Goal: Transaction & Acquisition: Purchase product/service

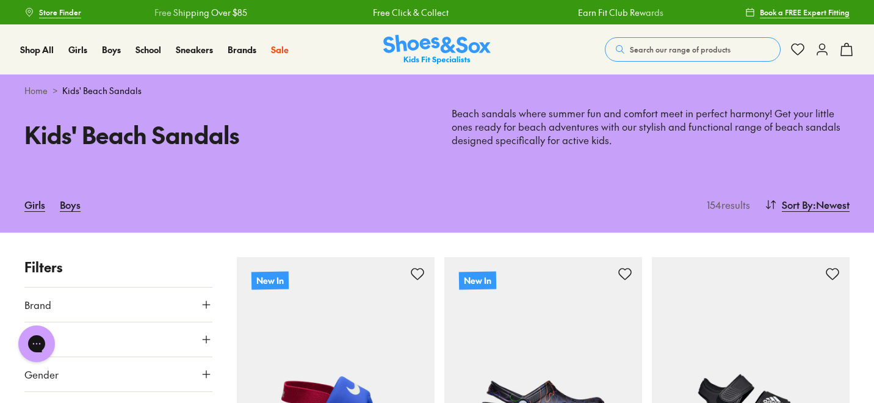
click at [631, 48] on span "Search our range of products" at bounding box center [680, 49] width 101 height 11
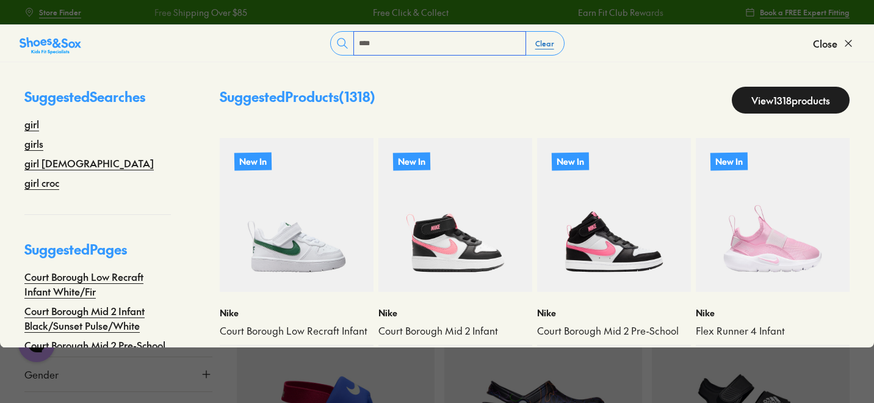
type input "****"
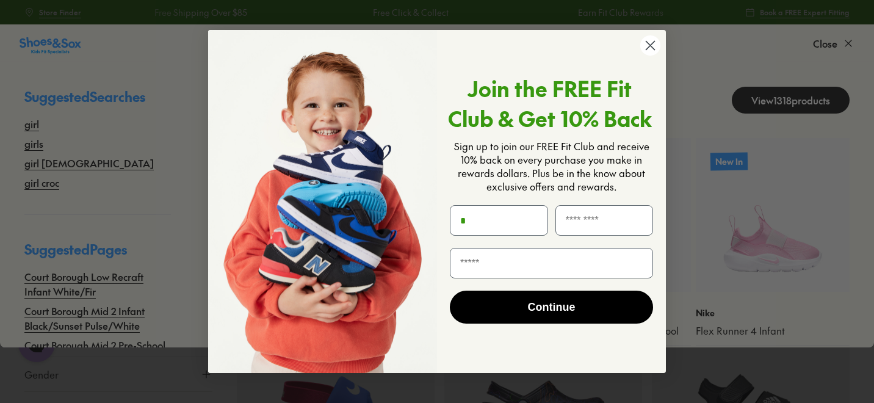
type input "*"
click at [651, 46] on icon "Close dialog" at bounding box center [651, 45] width 9 height 9
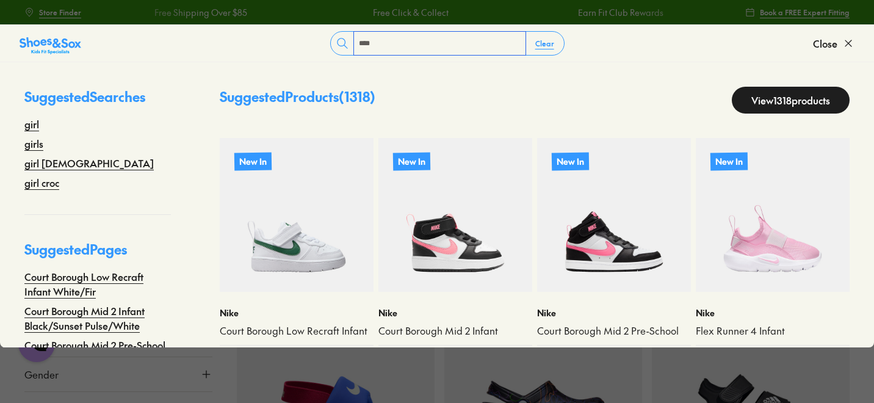
click at [443, 42] on input "****" at bounding box center [440, 43] width 172 height 23
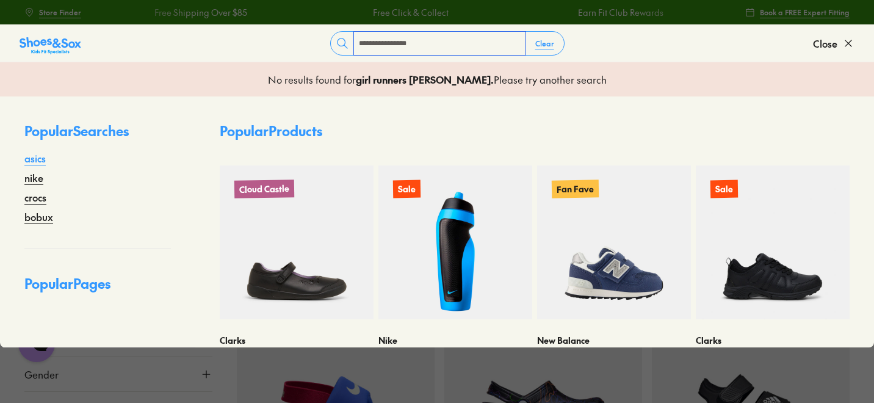
type input "**********"
click at [31, 159] on link "asics" at bounding box center [34, 158] width 21 height 15
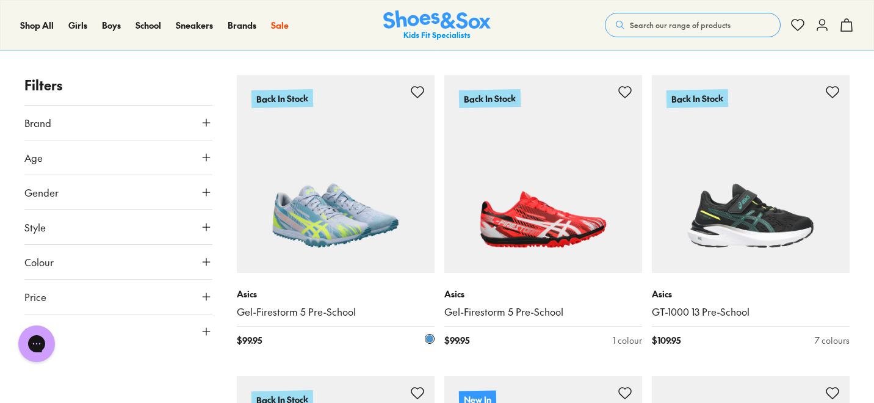
scroll to position [101, 0]
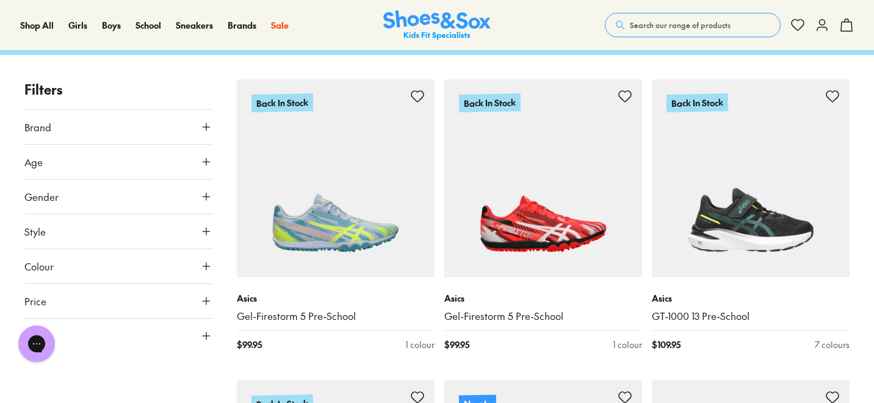
click at [677, 26] on span "Search our range of products" at bounding box center [680, 25] width 101 height 11
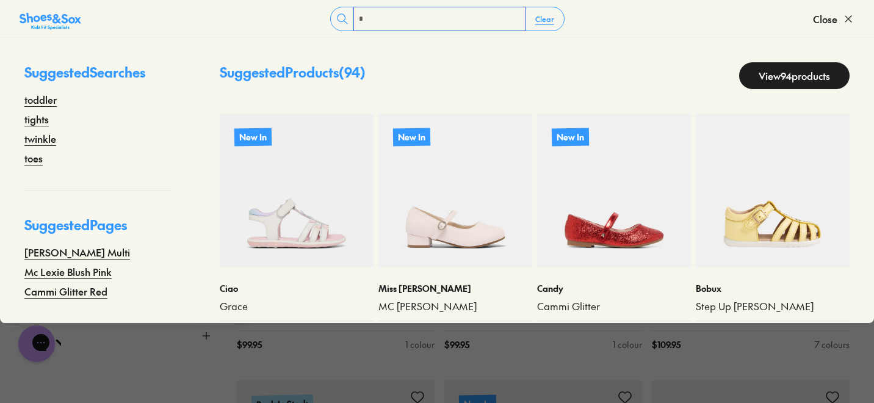
click at [458, 20] on input "*" at bounding box center [440, 18] width 172 height 23
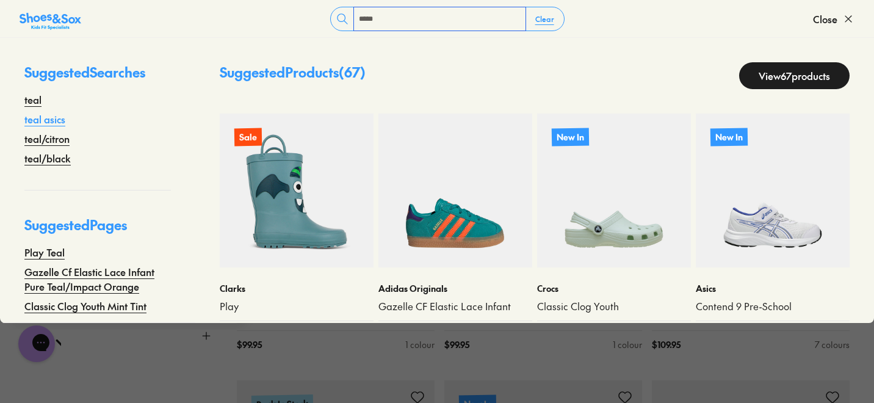
type input "****"
click at [52, 118] on link "teal asics" at bounding box center [44, 119] width 41 height 15
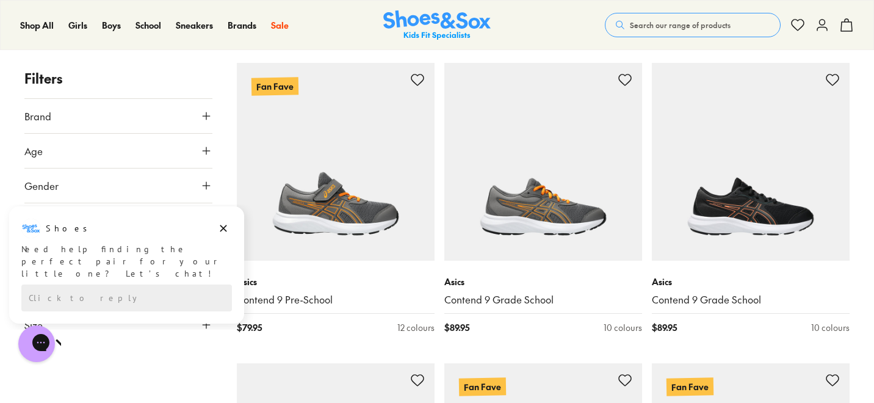
scroll to position [1923, 0]
click at [222, 226] on icon "Dismiss campaign" at bounding box center [223, 228] width 7 height 7
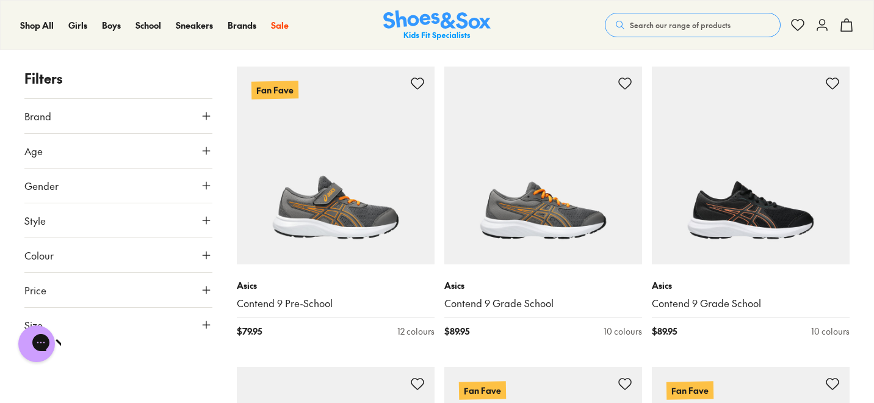
scroll to position [1919, 0]
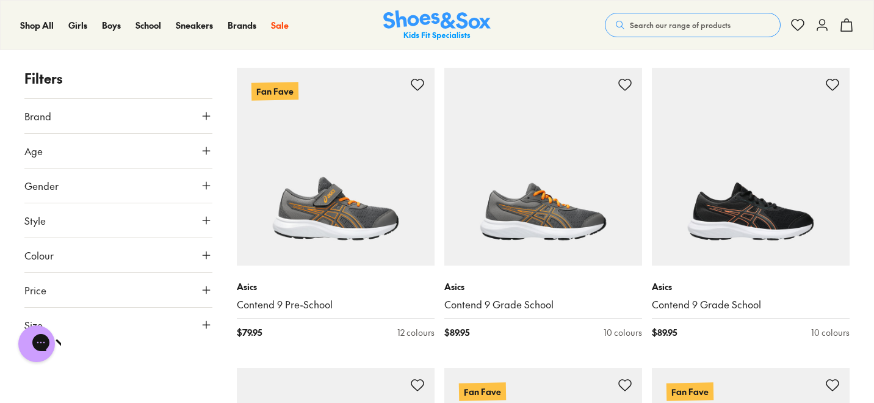
click at [207, 322] on icon at bounding box center [206, 325] width 12 height 12
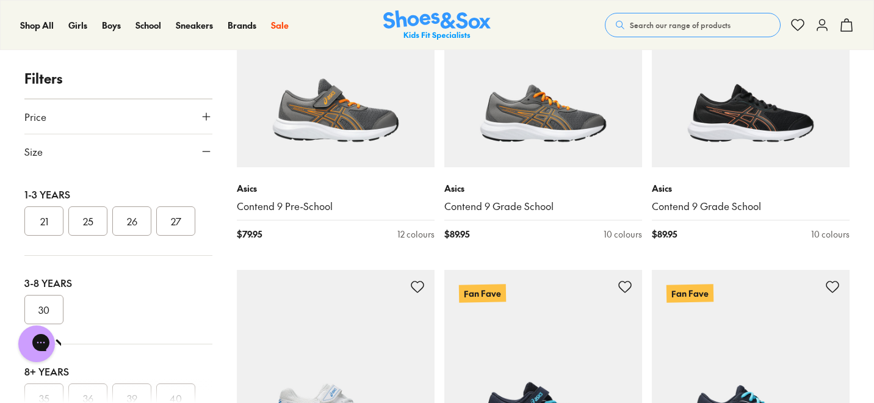
scroll to position [0, 0]
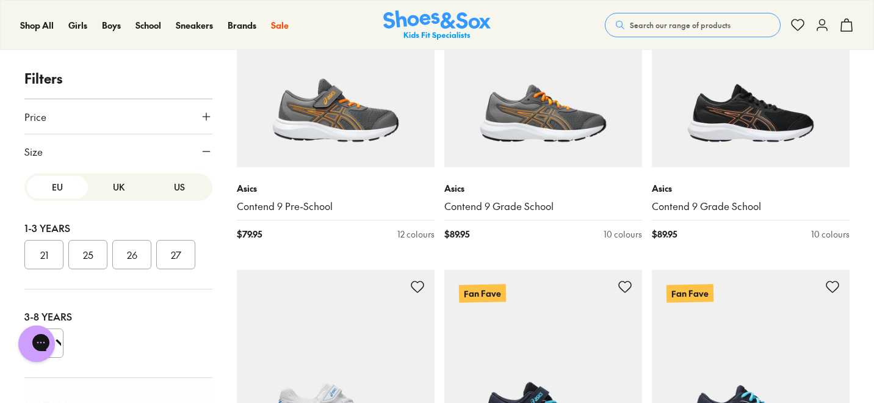
click at [172, 185] on button "US" at bounding box center [179, 187] width 61 height 23
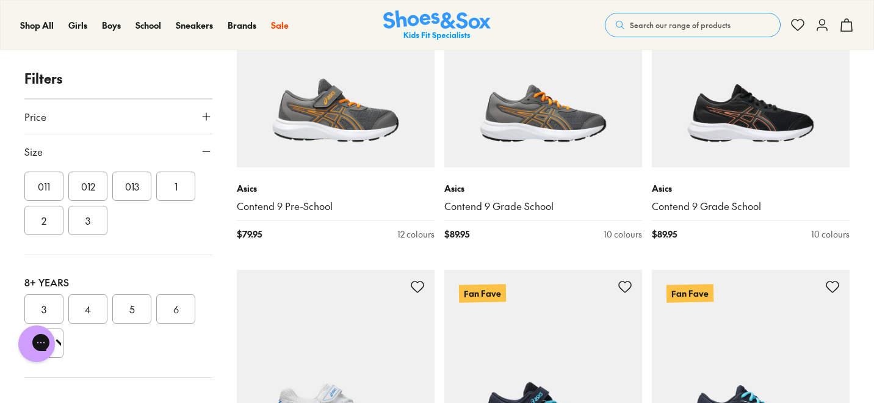
scroll to position [284, 0]
click at [81, 309] on button "4" at bounding box center [87, 304] width 39 height 29
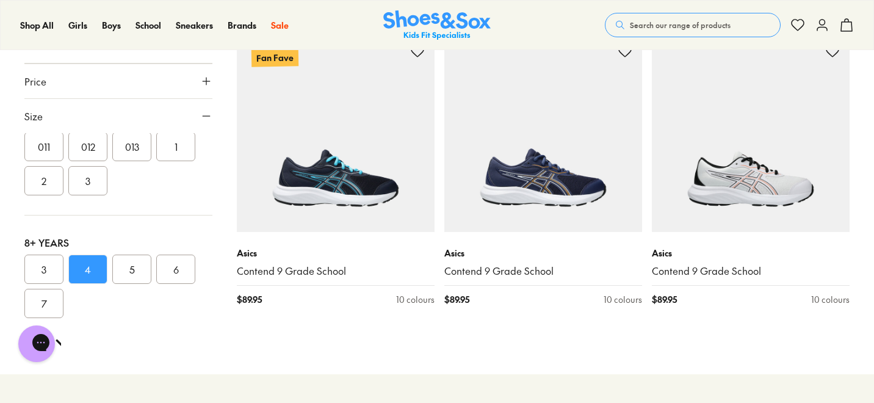
scroll to position [1059, 0]
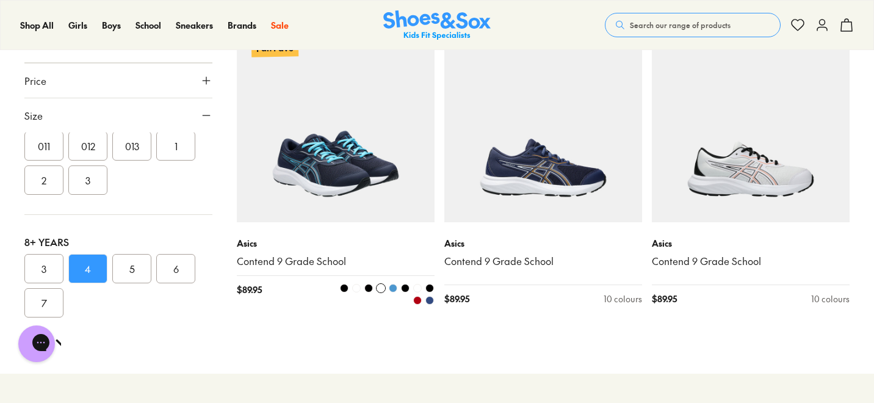
click at [418, 286] on span at bounding box center [417, 288] width 9 height 9
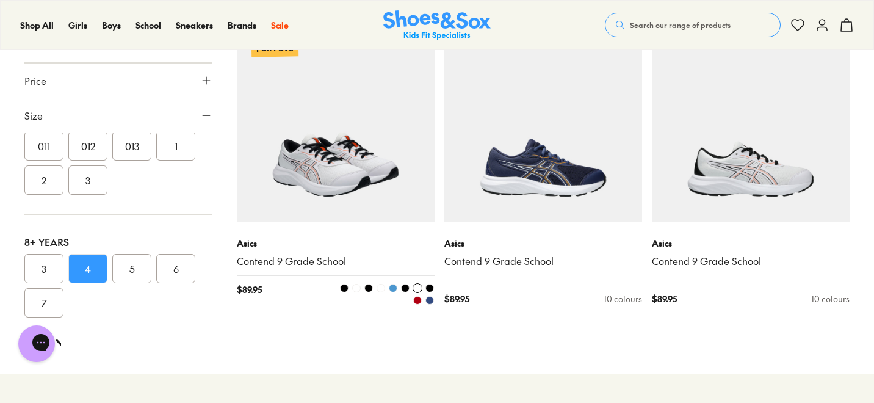
click at [368, 286] on span at bounding box center [368, 288] width 9 height 9
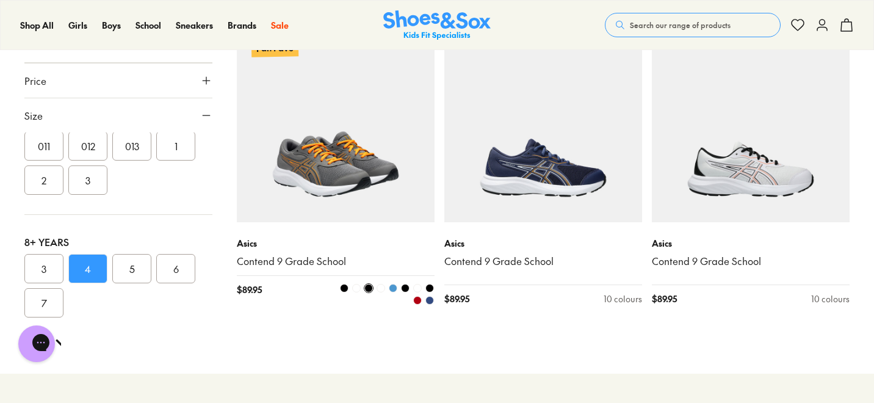
click at [394, 288] on span at bounding box center [393, 288] width 9 height 9
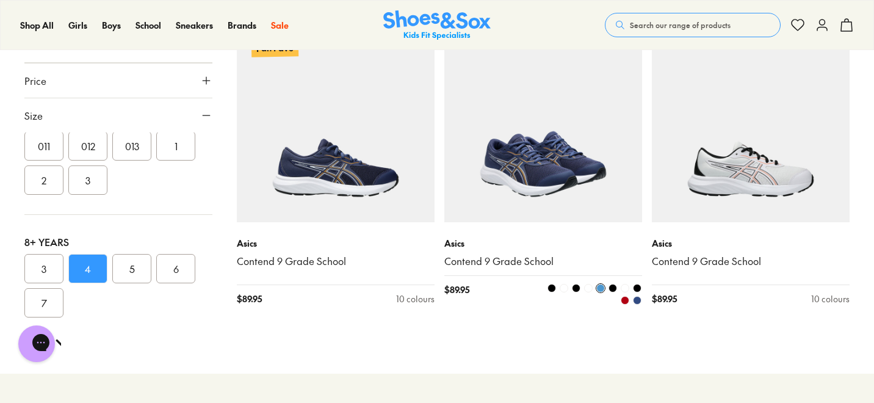
click at [623, 299] on span at bounding box center [625, 300] width 9 height 9
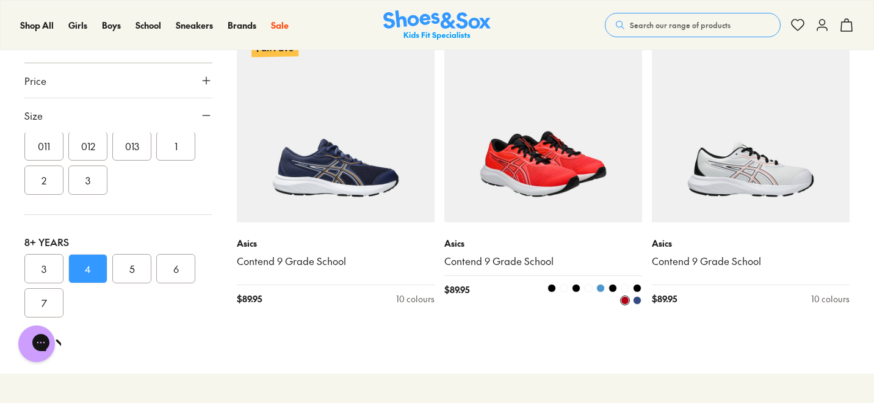
click at [601, 287] on span at bounding box center [600, 288] width 9 height 9
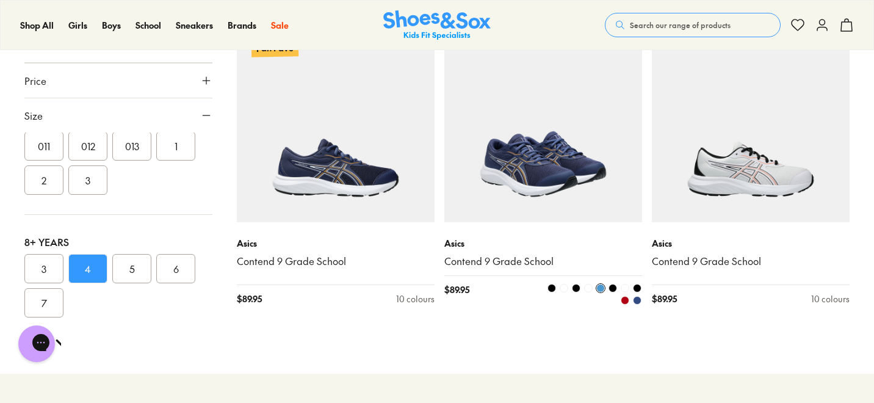
click at [637, 302] on span at bounding box center [637, 300] width 9 height 9
click at [602, 286] on span at bounding box center [600, 288] width 9 height 9
click at [614, 284] on span at bounding box center [613, 288] width 9 height 9
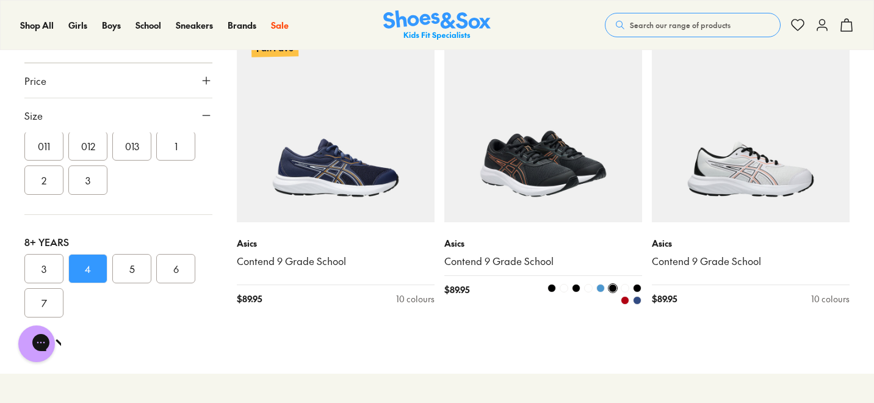
click at [623, 286] on span at bounding box center [625, 288] width 9 height 9
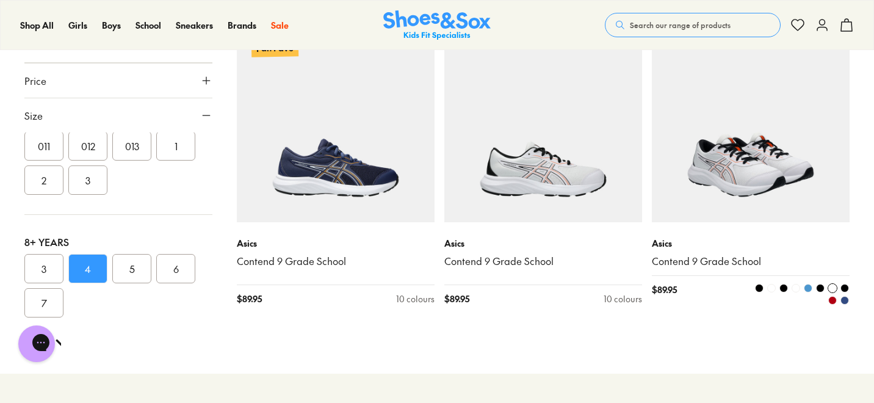
click at [783, 288] on span at bounding box center [784, 288] width 9 height 9
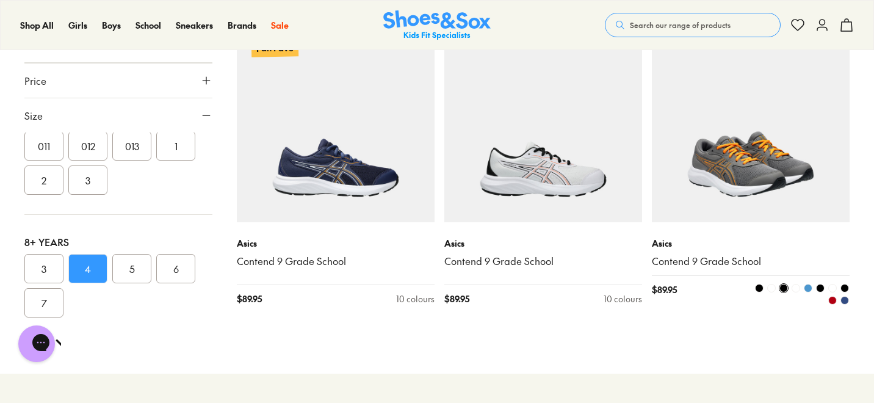
click at [809, 284] on span at bounding box center [808, 288] width 9 height 9
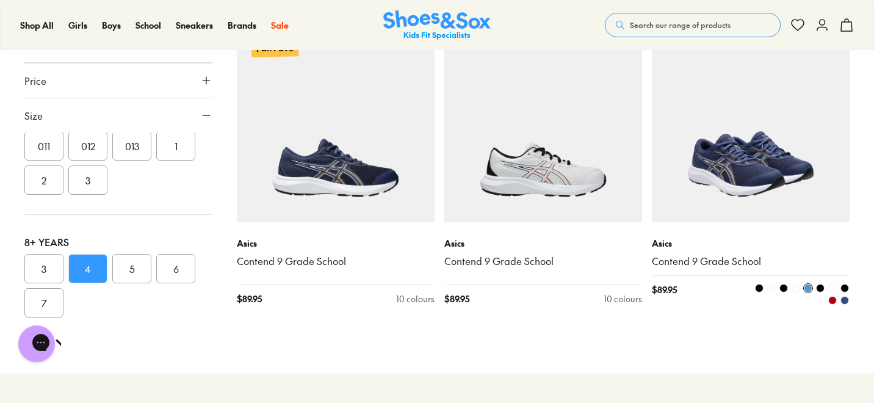
click at [821, 289] on span at bounding box center [820, 288] width 9 height 9
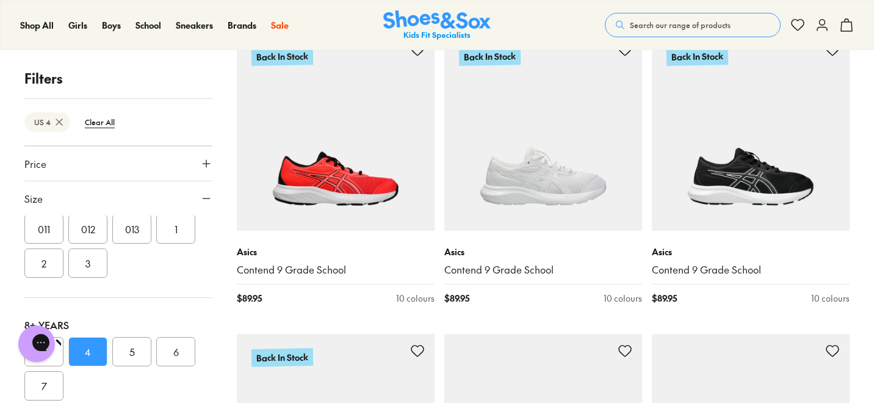
scroll to position [445, 0]
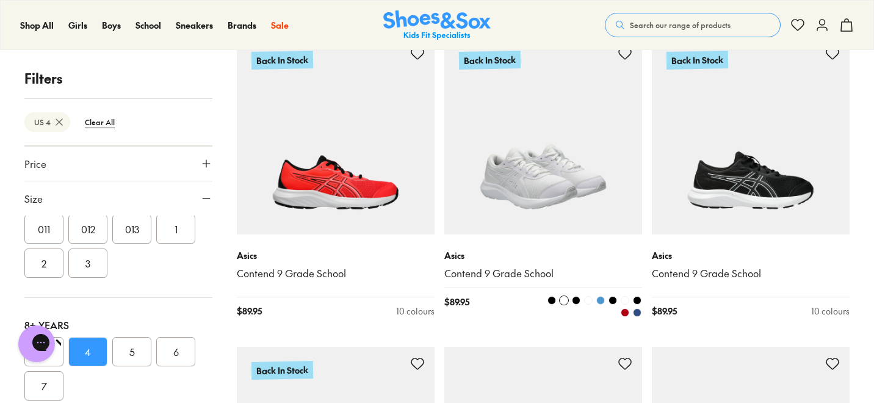
click at [626, 312] on span at bounding box center [625, 312] width 9 height 9
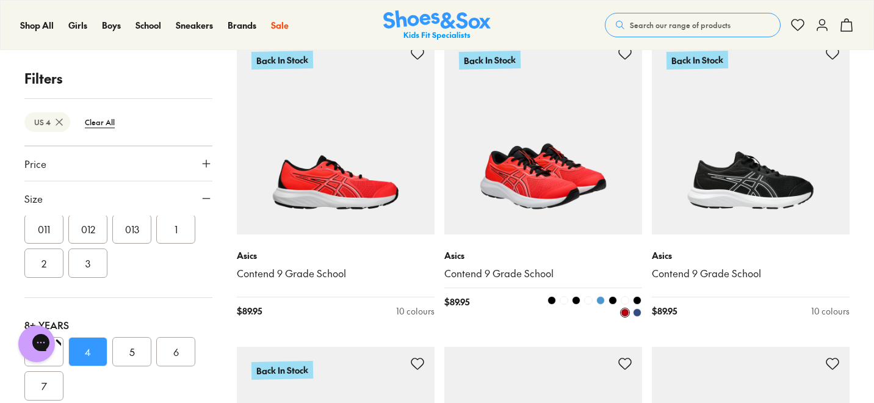
click at [626, 300] on span at bounding box center [625, 300] width 9 height 9
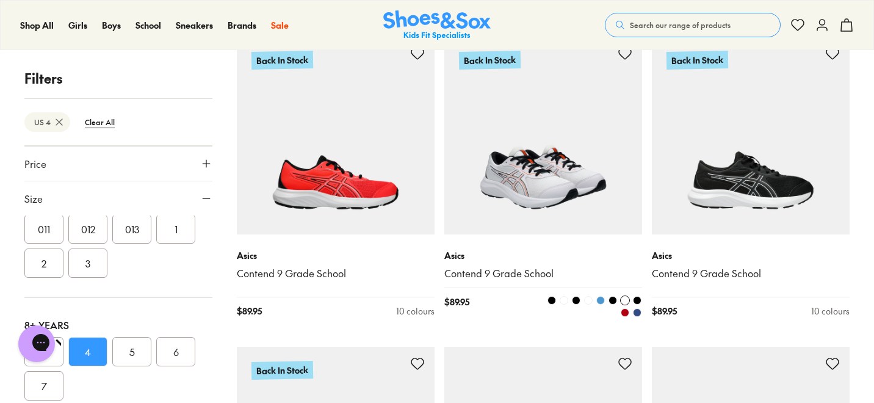
click at [591, 302] on span at bounding box center [588, 300] width 9 height 9
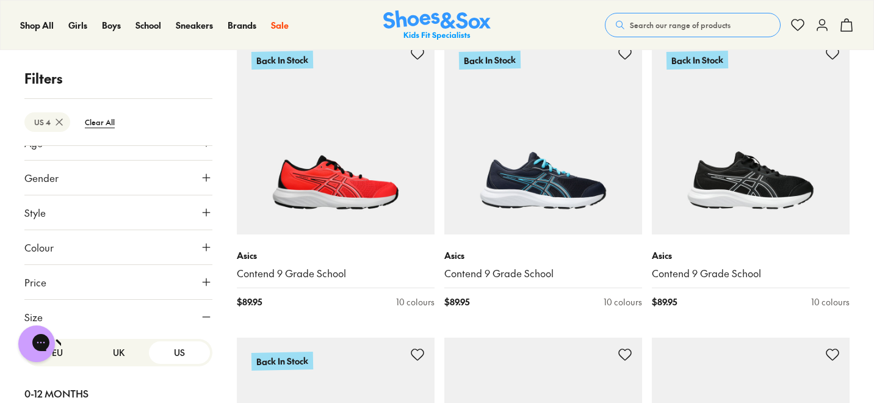
scroll to position [38, 0]
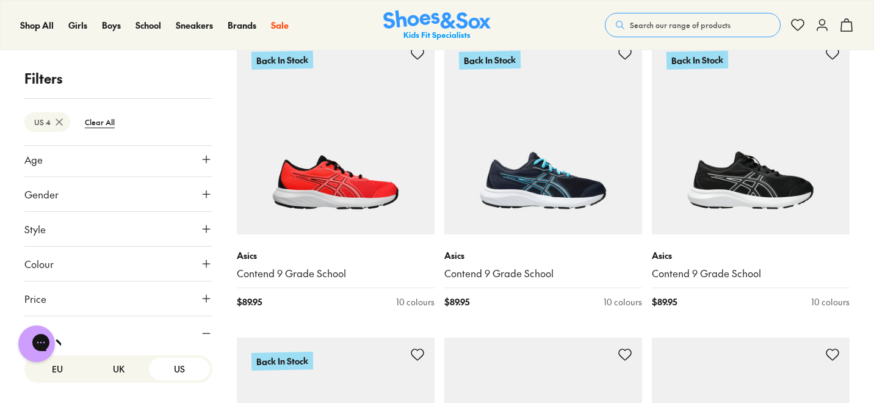
click at [200, 223] on icon at bounding box center [206, 229] width 12 height 12
click at [35, 255] on div "Sport ( 12 )" at bounding box center [71, 258] width 94 height 15
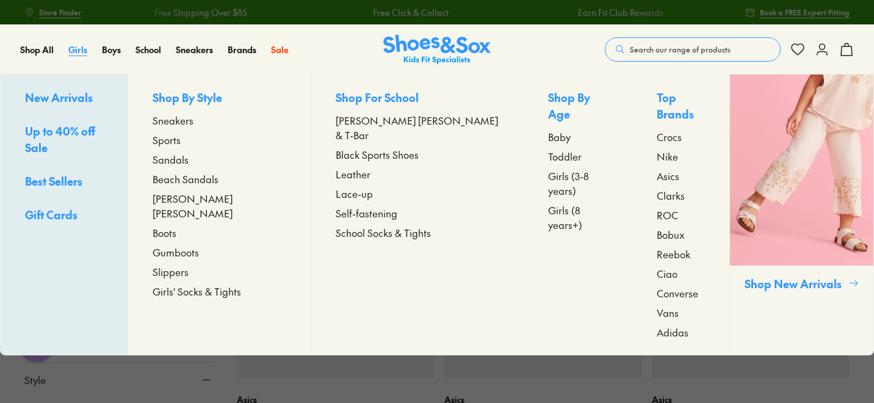
click at [74, 51] on span "Girls" at bounding box center [77, 49] width 19 height 12
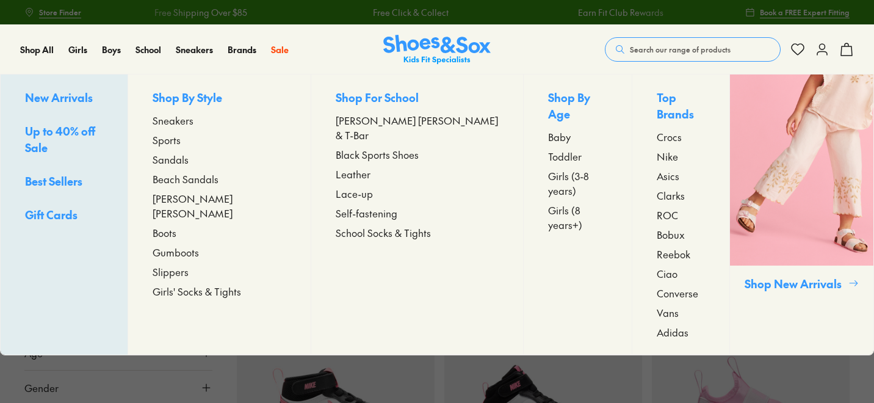
click at [181, 142] on span "Sports" at bounding box center [167, 139] width 28 height 15
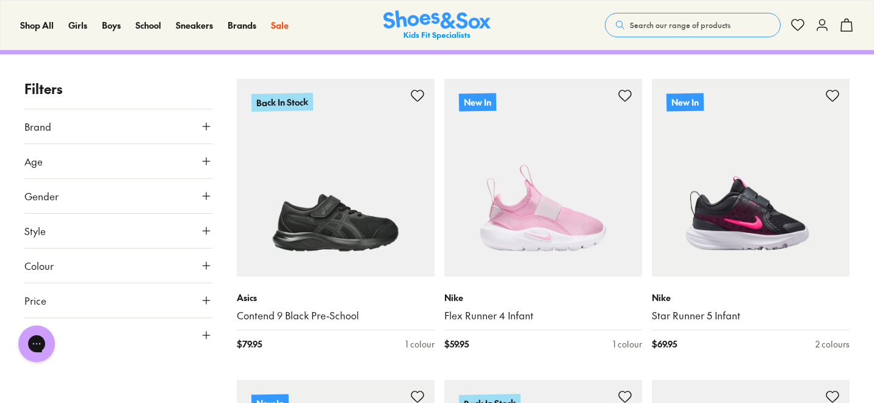
scroll to position [172, 0]
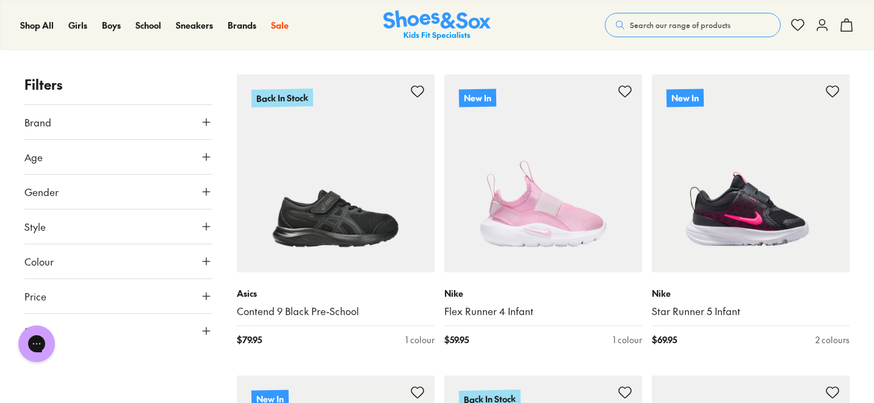
click at [208, 123] on icon at bounding box center [206, 122] width 12 height 12
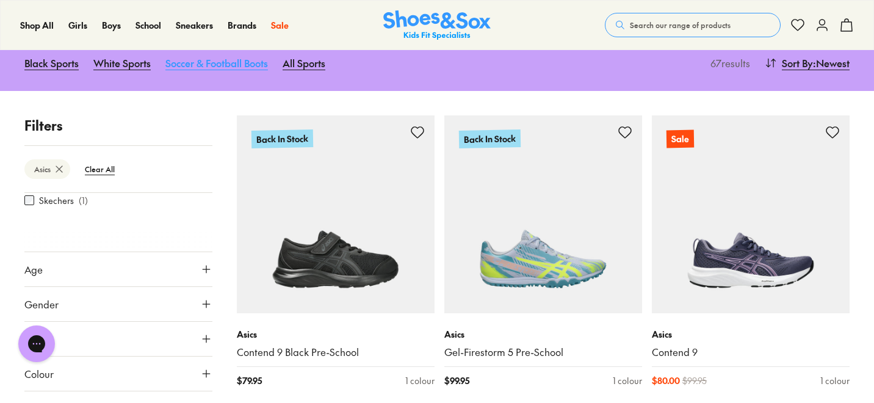
scroll to position [196, 0]
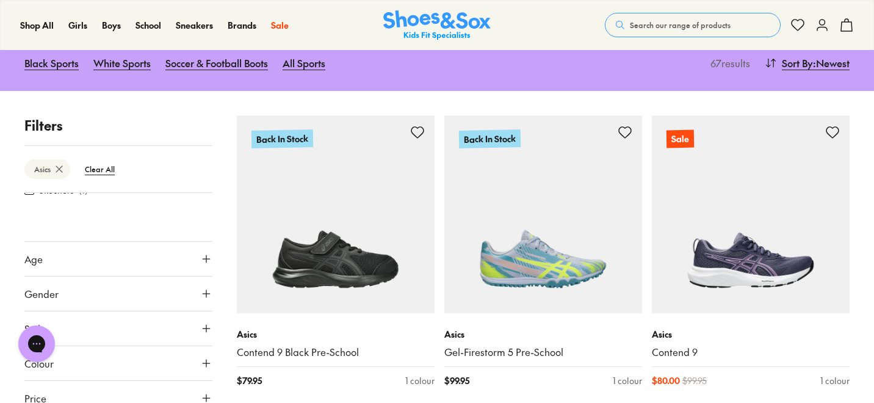
click at [201, 256] on icon at bounding box center [206, 259] width 12 height 12
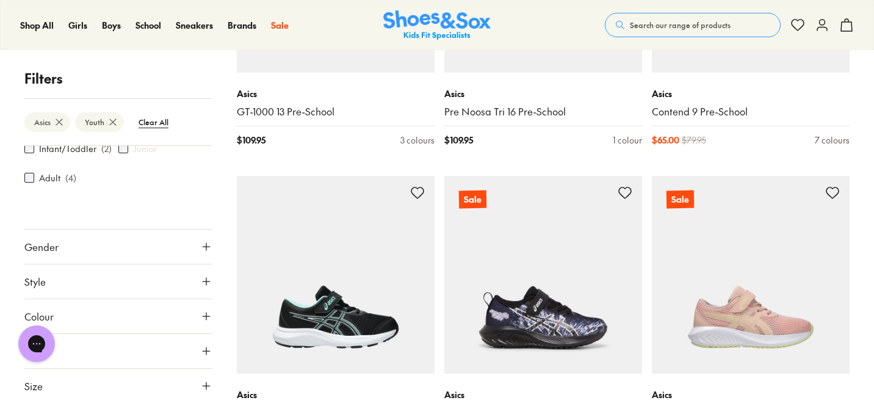
scroll to position [976, 0]
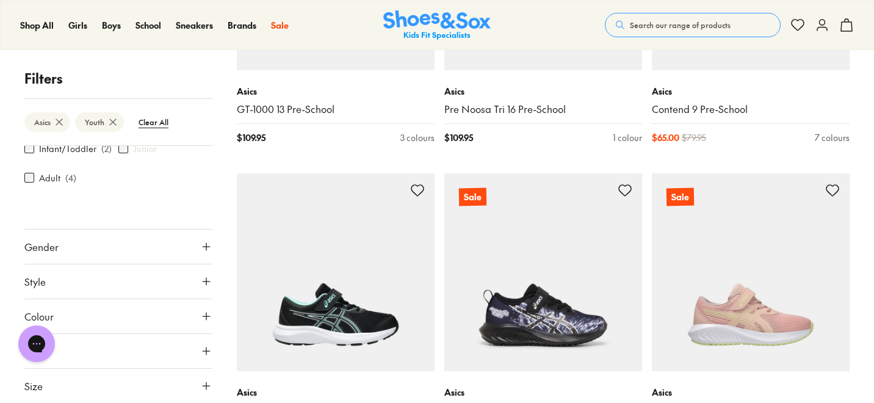
click at [200, 386] on icon at bounding box center [206, 386] width 12 height 12
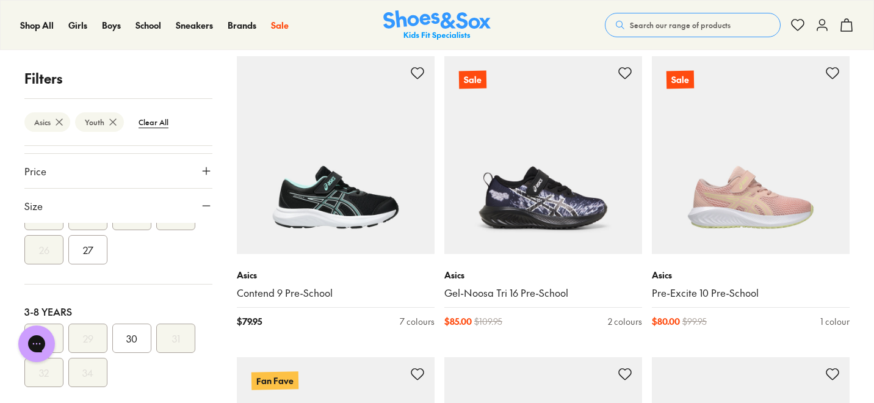
scroll to position [0, 0]
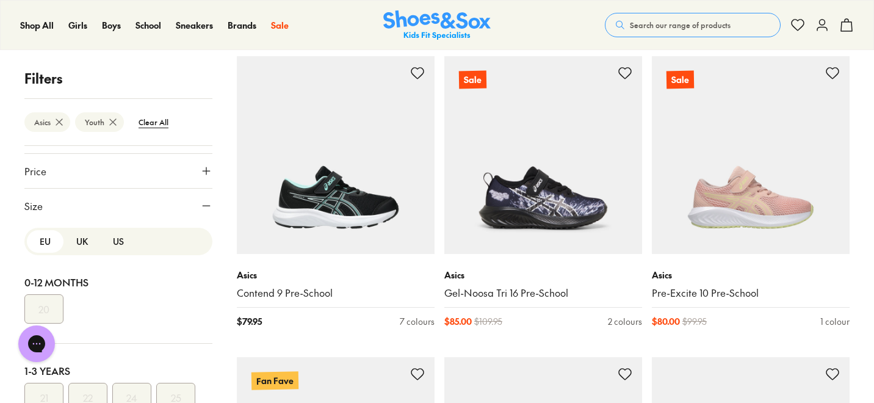
click at [111, 239] on button "US" at bounding box center [118, 241] width 37 height 23
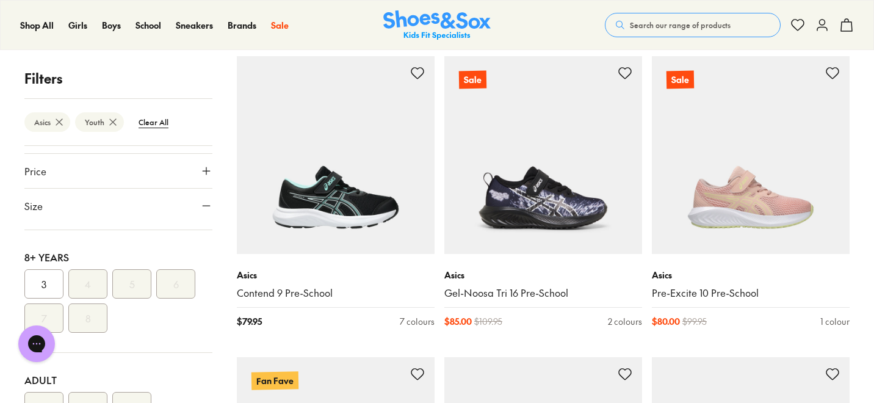
scroll to position [372, 0]
